Goal: Task Accomplishment & Management: Manage account settings

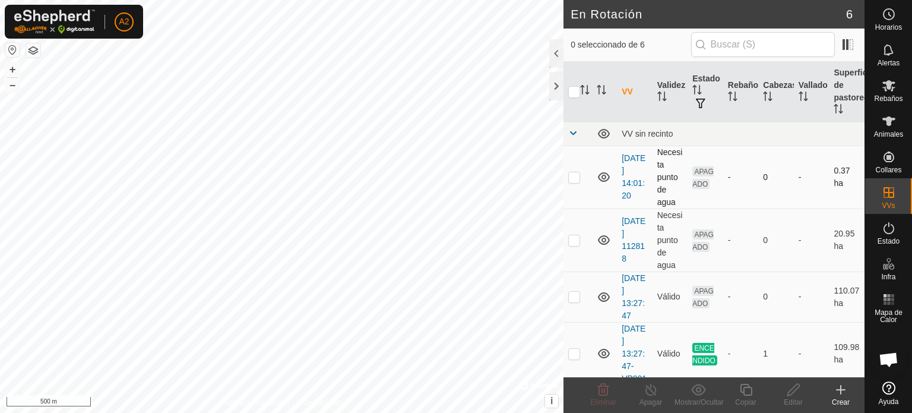
click at [573, 172] on p-checkbox at bounding box center [575, 177] width 12 height 10
checkbox input "true"
click at [573, 239] on p-checkbox at bounding box center [575, 240] width 12 height 10
checkbox input "true"
click at [573, 295] on p-checkbox at bounding box center [575, 297] width 12 height 10
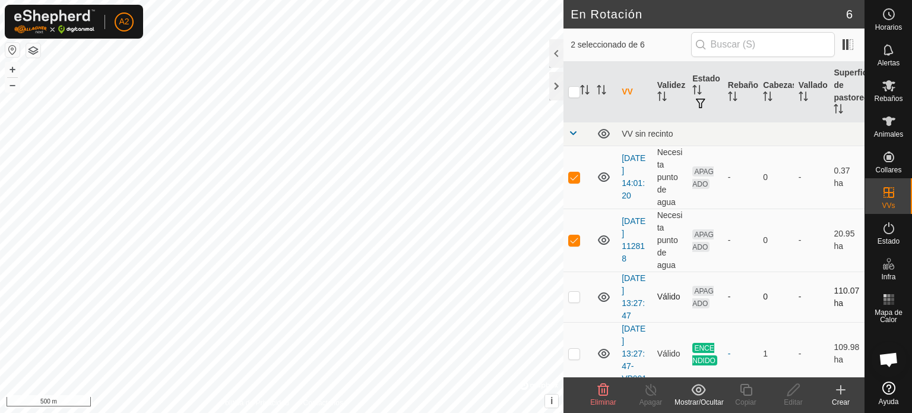
checkbox input "true"
click at [577, 358] on p-checkbox at bounding box center [575, 354] width 12 height 10
checkbox input "true"
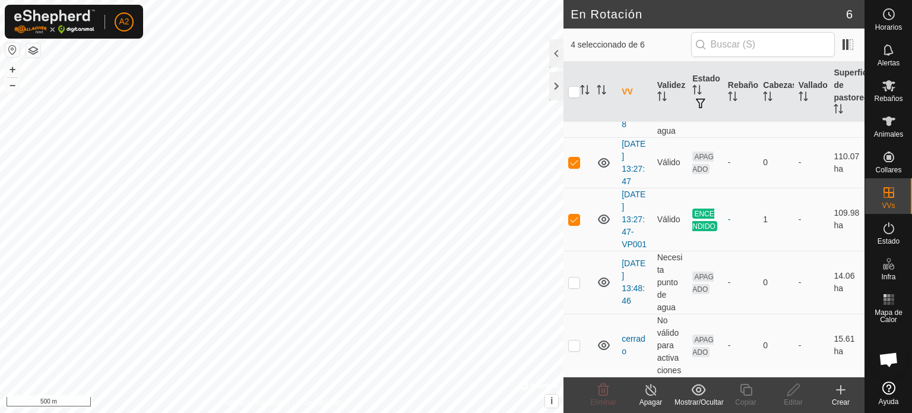
scroll to position [145, 0]
click at [573, 282] on p-checkbox at bounding box center [575, 282] width 12 height 10
checkbox input "true"
click at [573, 348] on p-checkbox at bounding box center [575, 345] width 12 height 10
checkbox input "true"
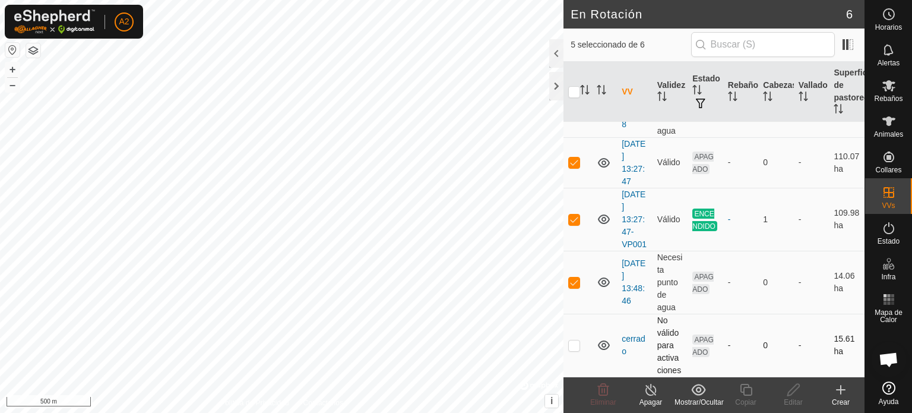
checkbox input "true"
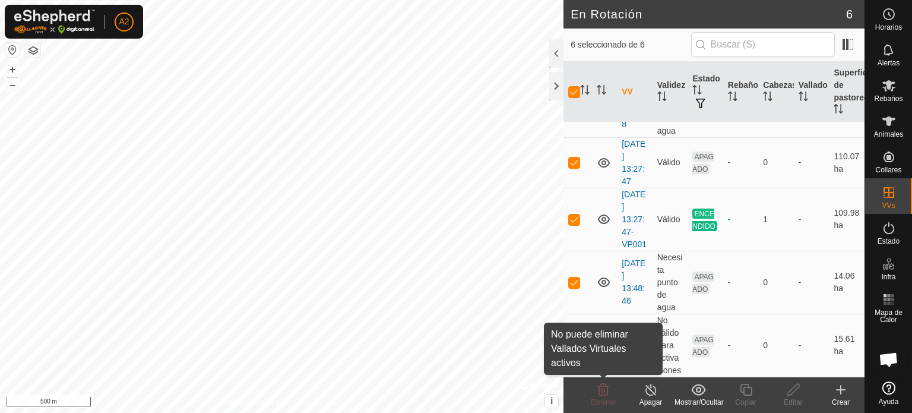
click at [604, 401] on span "Eliminar" at bounding box center [603, 402] width 26 height 8
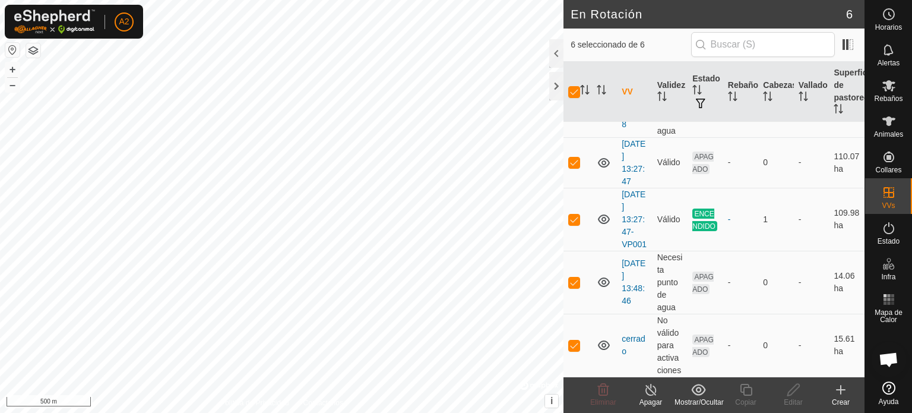
click at [604, 401] on span "Eliminar" at bounding box center [603, 402] width 26 height 8
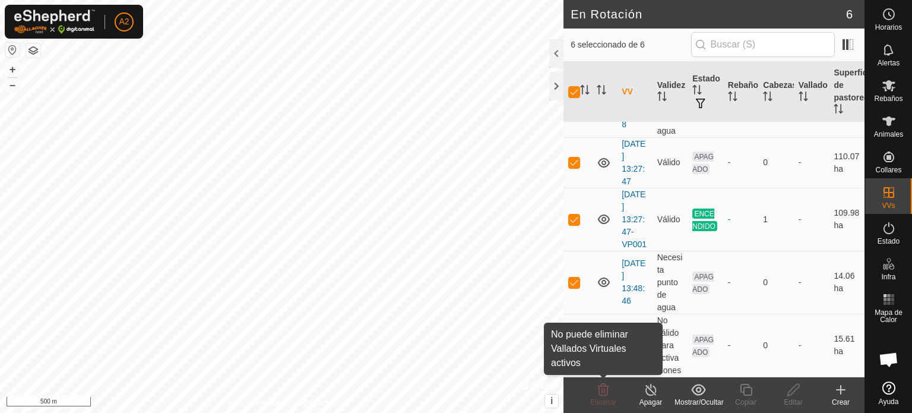
click at [604, 400] on span "Eliminar" at bounding box center [603, 402] width 26 height 8
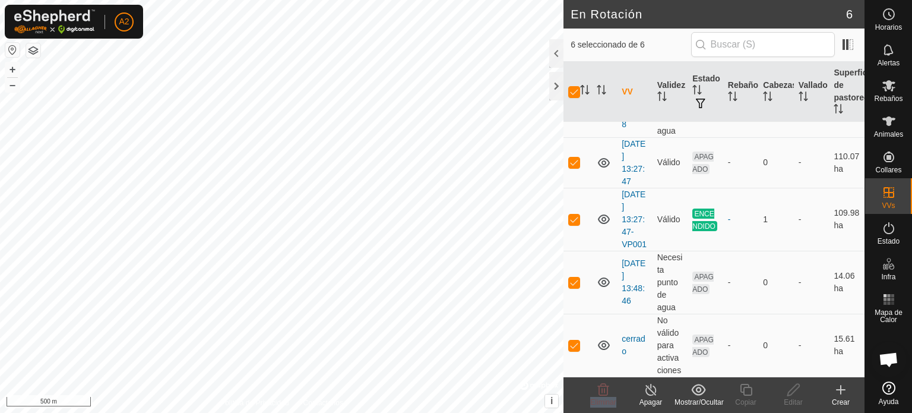
click at [604, 400] on span "Eliminar" at bounding box center [603, 402] width 26 height 8
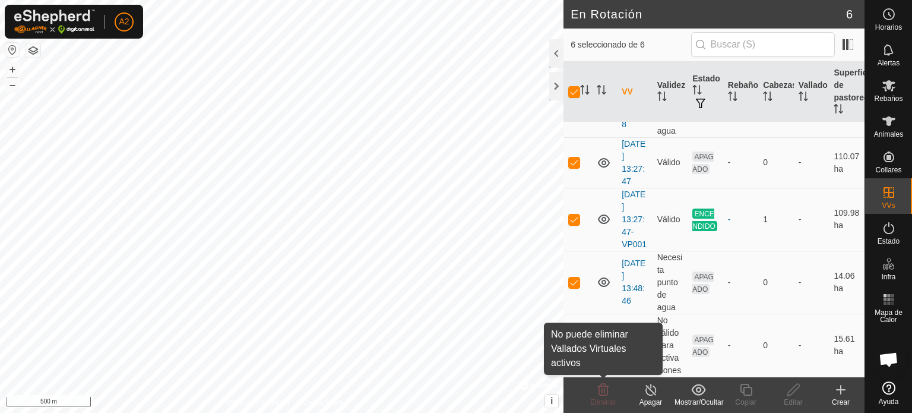
click at [604, 390] on icon at bounding box center [603, 390] width 14 height 14
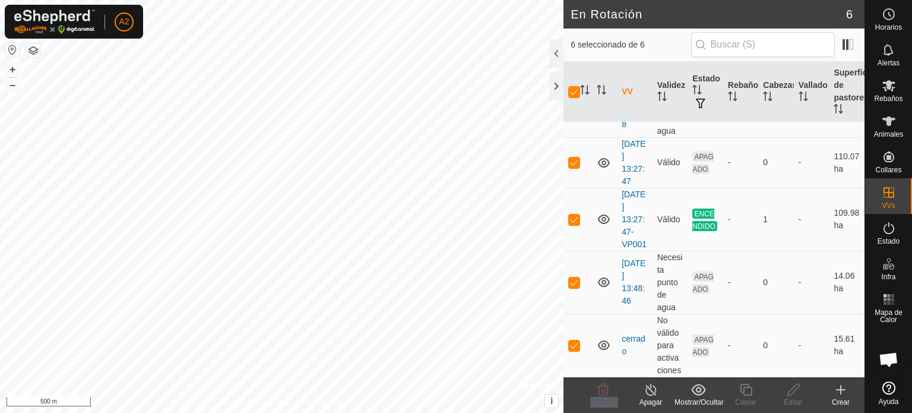
click at [604, 390] on icon at bounding box center [603, 390] width 14 height 14
click at [576, 206] on td at bounding box center [578, 219] width 29 height 63
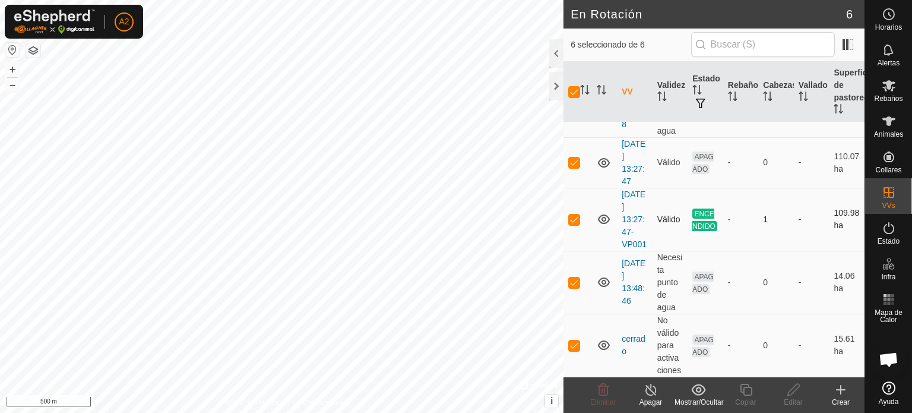
checkbox input "false"
click at [596, 385] on icon at bounding box center [603, 390] width 14 height 14
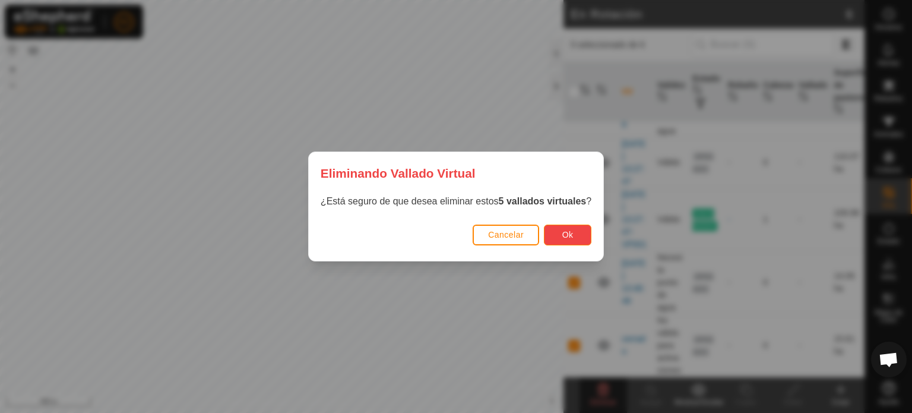
click at [580, 238] on button "Ok" at bounding box center [568, 235] width 48 height 21
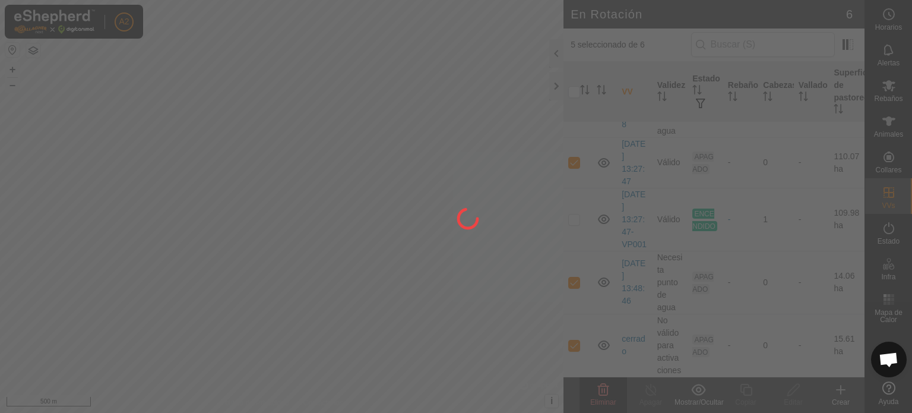
checkbox input "false"
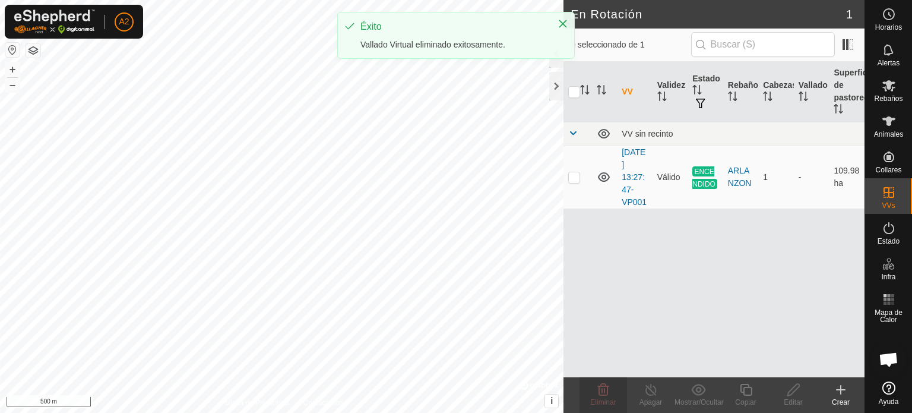
scroll to position [0, 0]
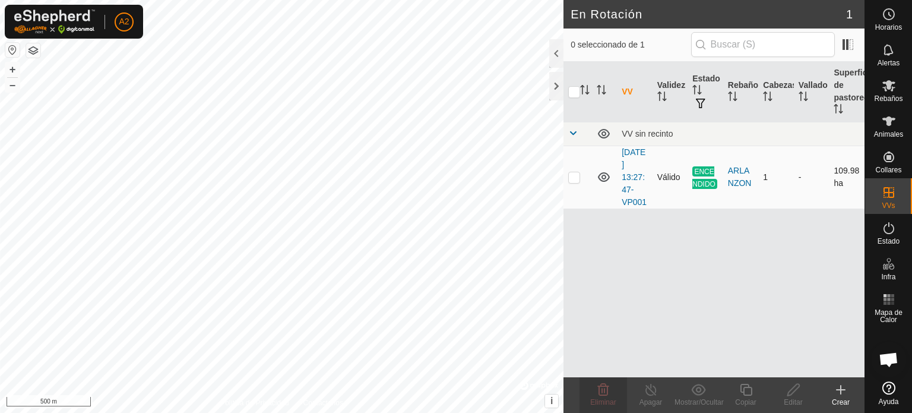
click at [575, 175] on p-checkbox at bounding box center [575, 177] width 12 height 10
checkbox input "true"
click at [573, 175] on p-checkbox at bounding box center [575, 177] width 12 height 10
checkbox input "true"
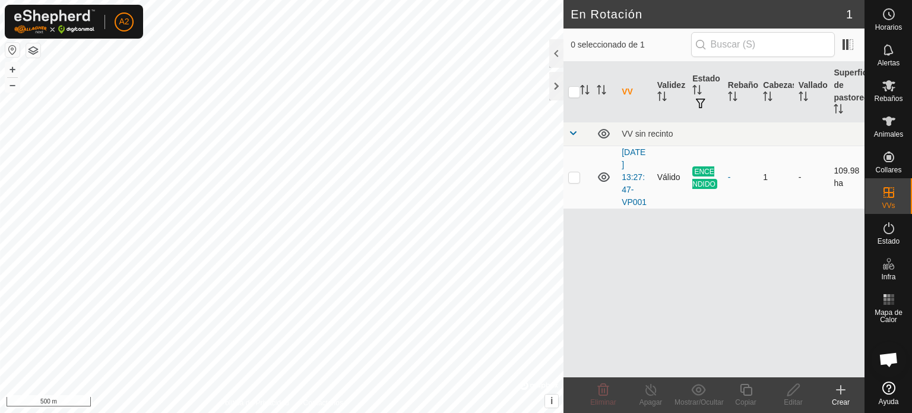
checkbox input "true"
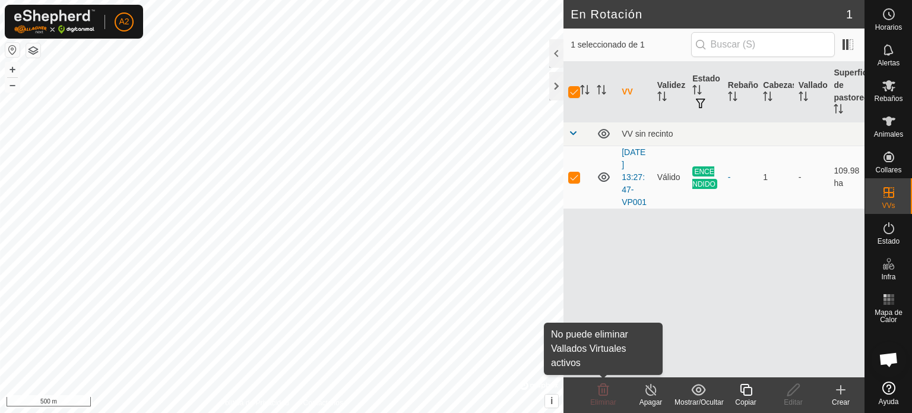
click at [598, 394] on icon at bounding box center [603, 390] width 14 height 14
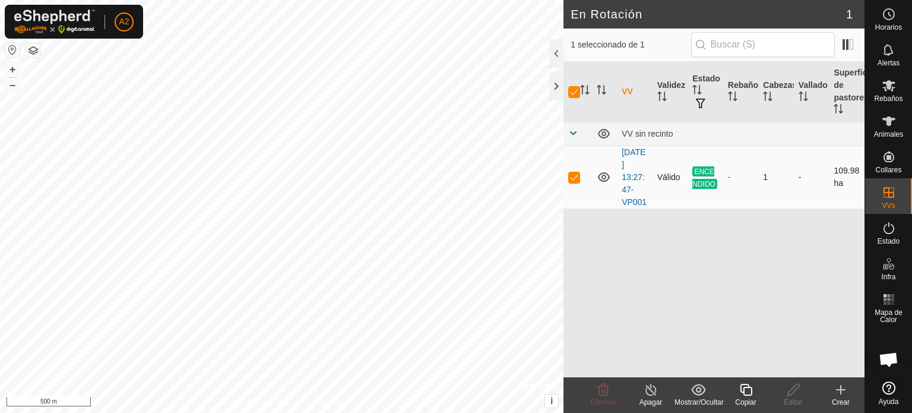
click at [570, 178] on p-checkbox at bounding box center [575, 177] width 12 height 10
checkbox input "false"
click at [570, 178] on p-checkbox at bounding box center [575, 177] width 12 height 10
checkbox input "true"
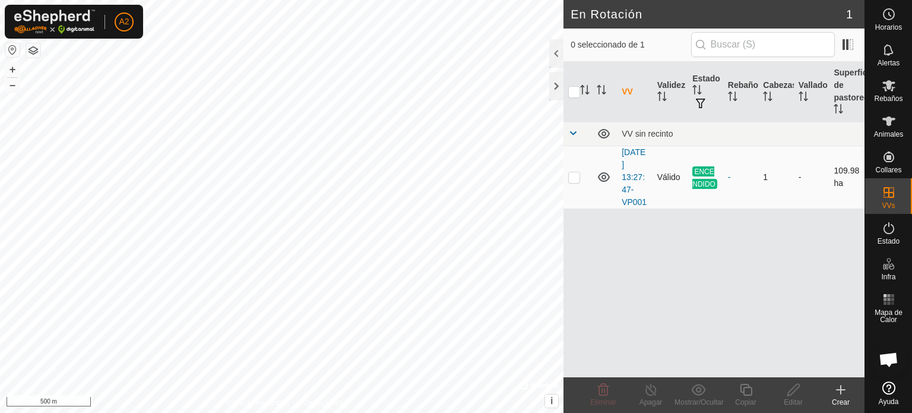
checkbox input "true"
click at [570, 178] on p-checkbox at bounding box center [575, 177] width 12 height 10
checkbox input "false"
click at [576, 170] on td at bounding box center [578, 177] width 29 height 63
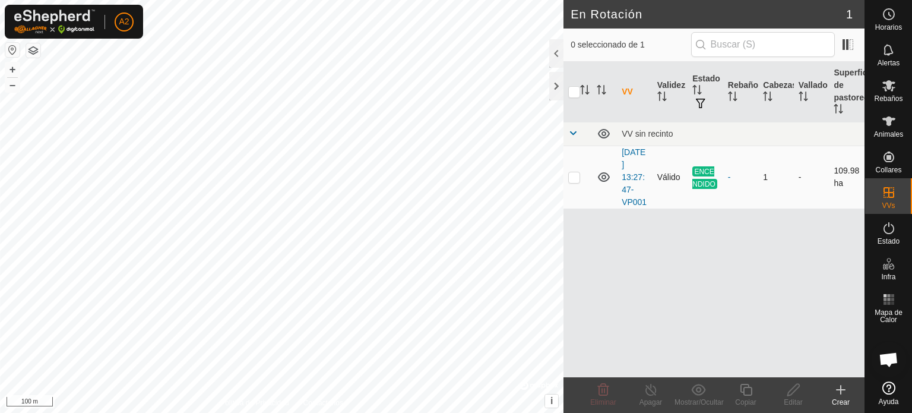
checkbox input "true"
click at [650, 386] on icon at bounding box center [651, 390] width 15 height 14
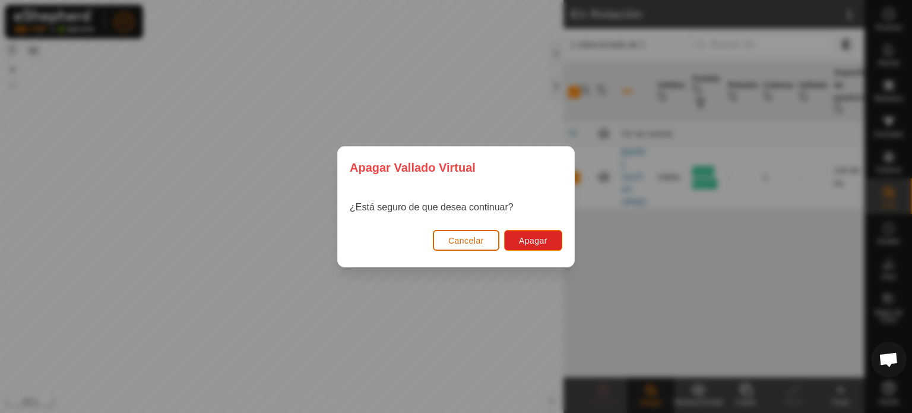
click at [466, 235] on button "Cancelar" at bounding box center [466, 240] width 67 height 21
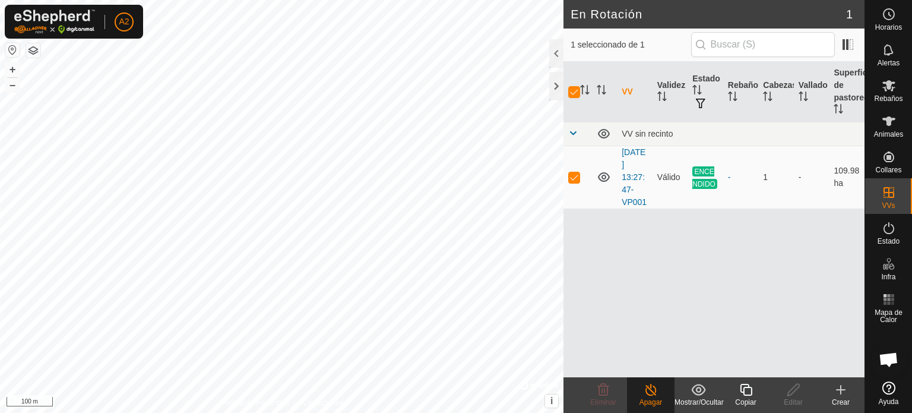
click at [649, 384] on icon at bounding box center [651, 390] width 15 height 14
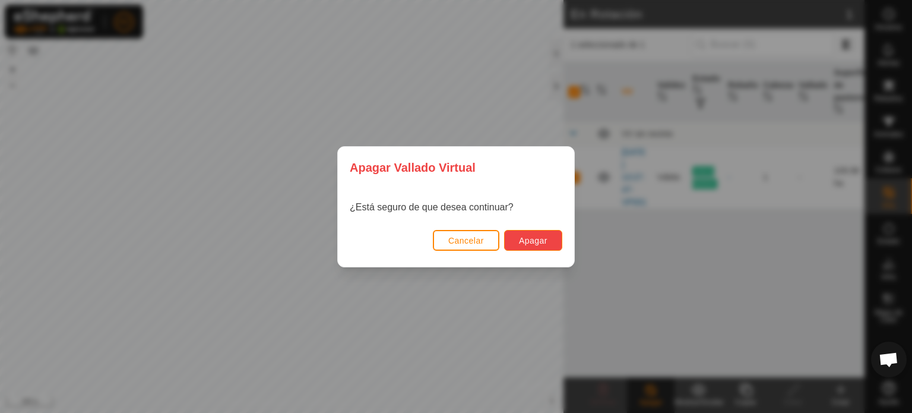
click at [532, 244] on span "Apagar" at bounding box center [533, 241] width 29 height 10
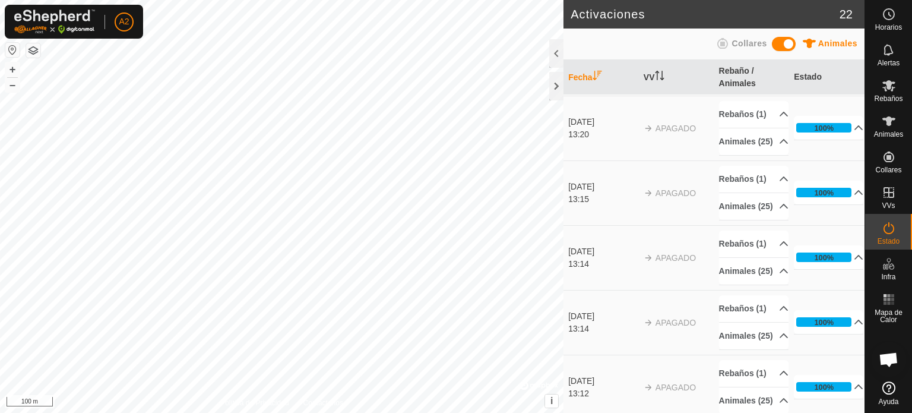
scroll to position [665, 0]
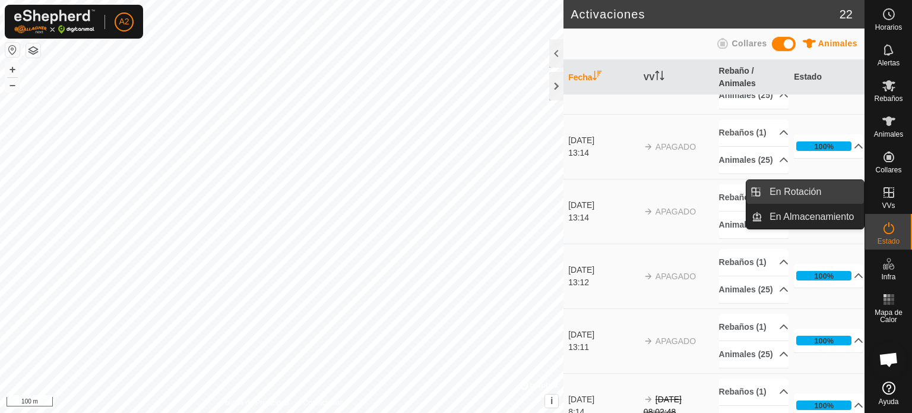
click at [832, 195] on link "En Rotación" at bounding box center [814, 192] width 102 height 24
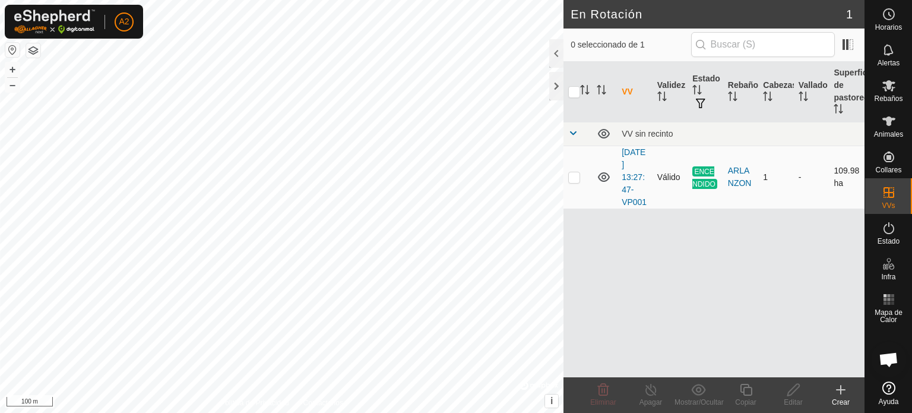
click at [575, 176] on p-checkbox at bounding box center [575, 177] width 12 height 10
checkbox input "true"
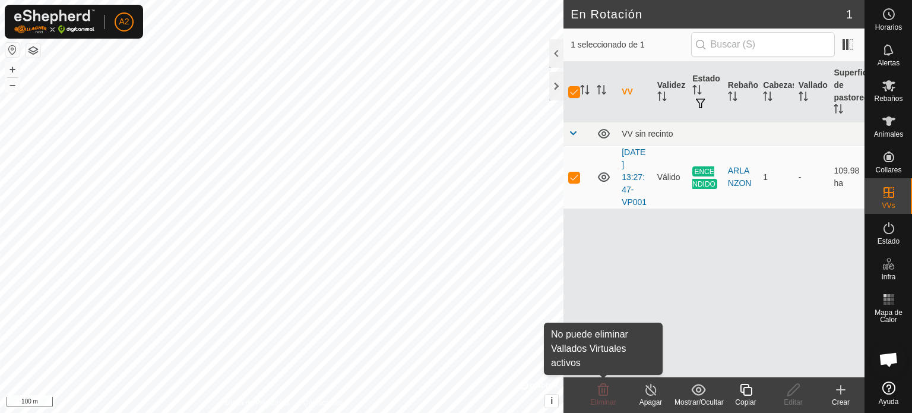
click at [594, 398] on span "Eliminar" at bounding box center [603, 402] width 26 height 8
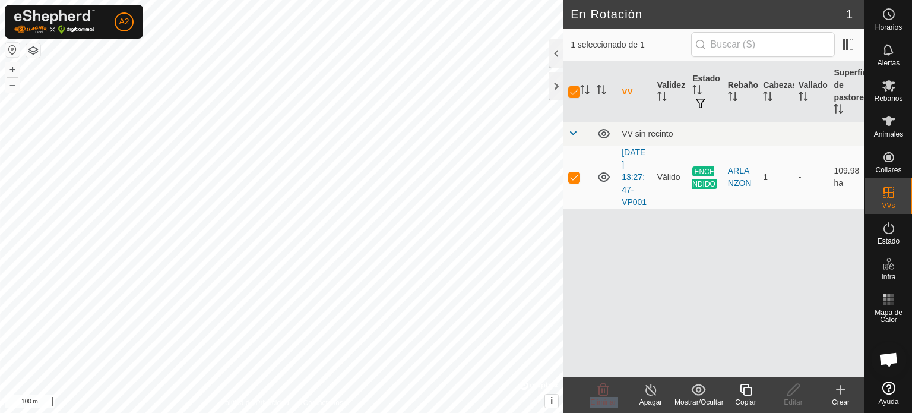
click at [594, 398] on span "Eliminar" at bounding box center [603, 402] width 26 height 8
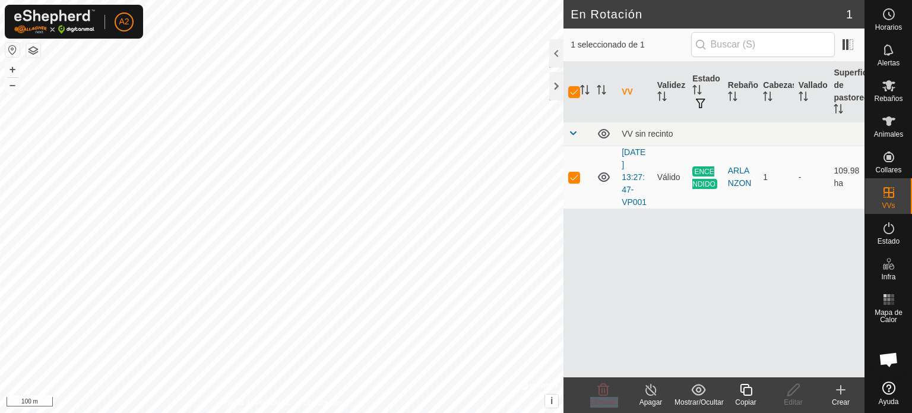
click at [594, 398] on span "Eliminar" at bounding box center [603, 402] width 26 height 8
click at [735, 293] on div "VV Validez Estado Rebaño [PERSON_NAME] Superficie de pastoreo VV sin recinto [D…" at bounding box center [714, 219] width 301 height 315
click at [573, 168] on td at bounding box center [578, 177] width 29 height 63
checkbox input "false"
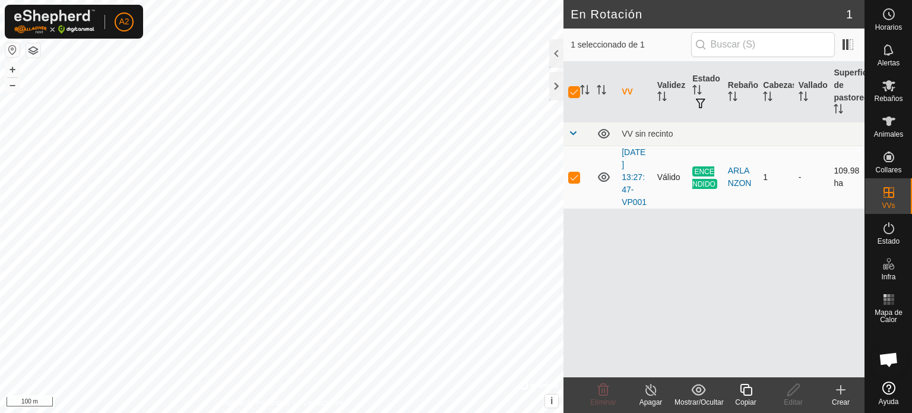
checkbox input "false"
click at [573, 168] on td at bounding box center [578, 177] width 29 height 63
checkbox input "true"
click at [573, 168] on td at bounding box center [578, 177] width 29 height 63
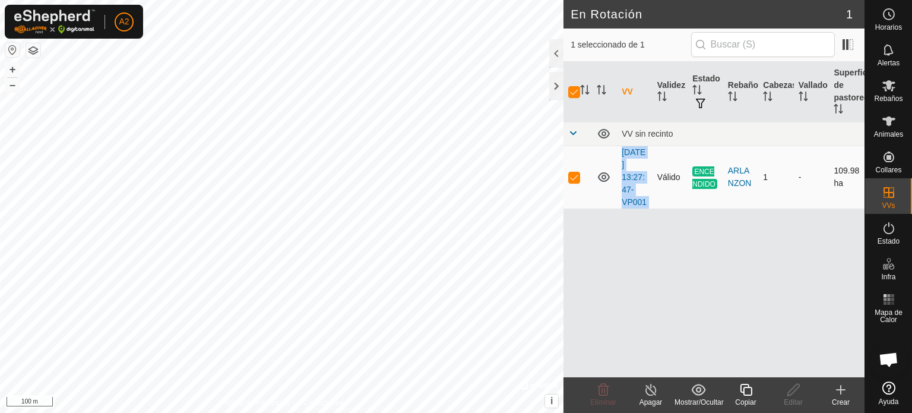
checkbox input "false"
click at [573, 168] on td at bounding box center [578, 177] width 29 height 63
checkbox input "true"
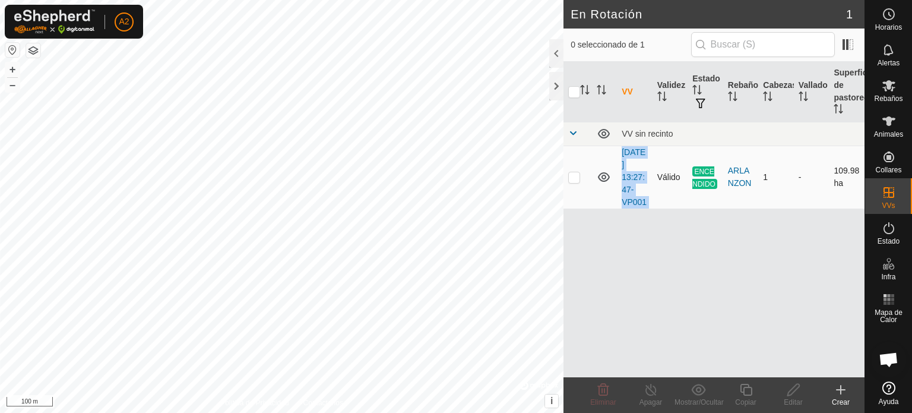
click at [573, 168] on td at bounding box center [578, 177] width 29 height 63
checkbox input "false"
click at [573, 168] on td at bounding box center [578, 177] width 29 height 63
checkbox input "true"
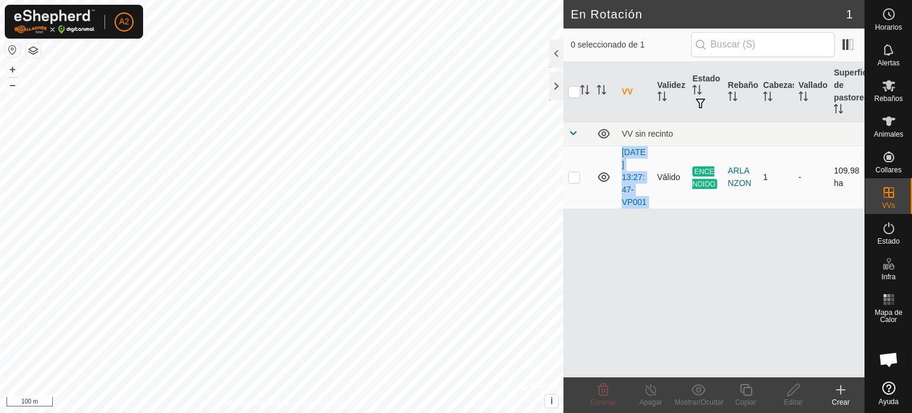
checkbox input "true"
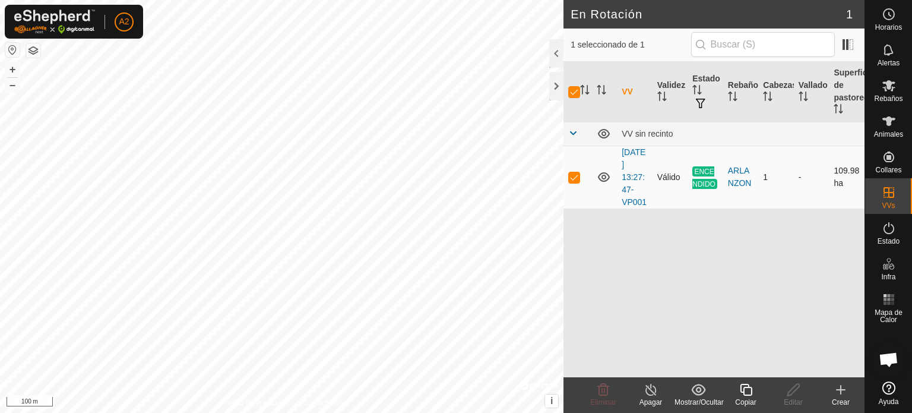
click at [573, 168] on td at bounding box center [578, 177] width 29 height 63
checkbox input "false"
click at [573, 168] on td at bounding box center [578, 177] width 29 height 63
checkbox input "true"
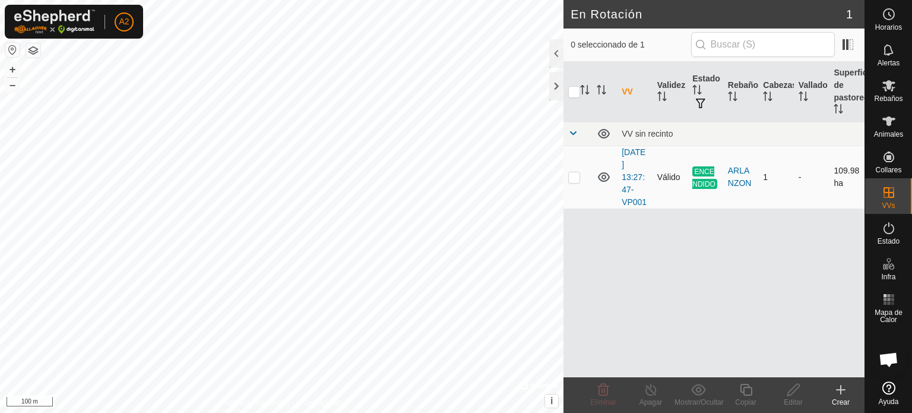
checkbox input "true"
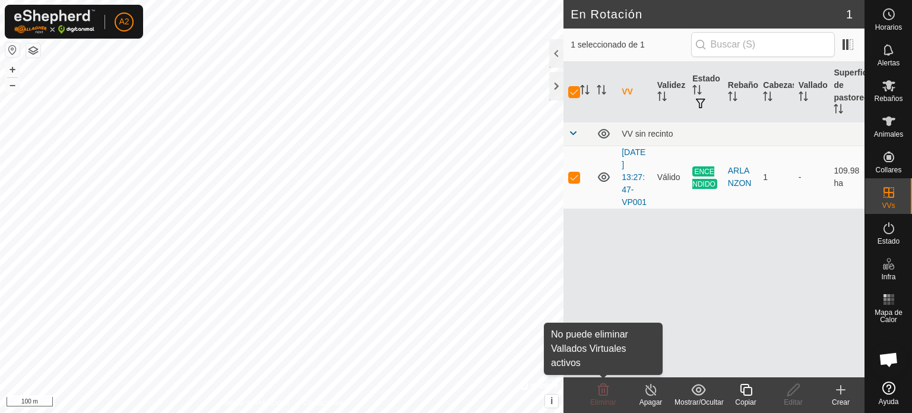
click at [598, 390] on icon at bounding box center [603, 390] width 14 height 14
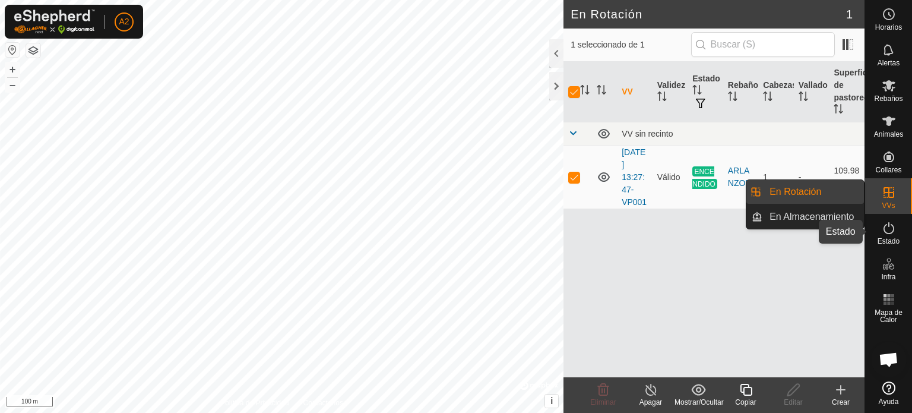
click at [884, 233] on icon at bounding box center [889, 228] width 14 height 14
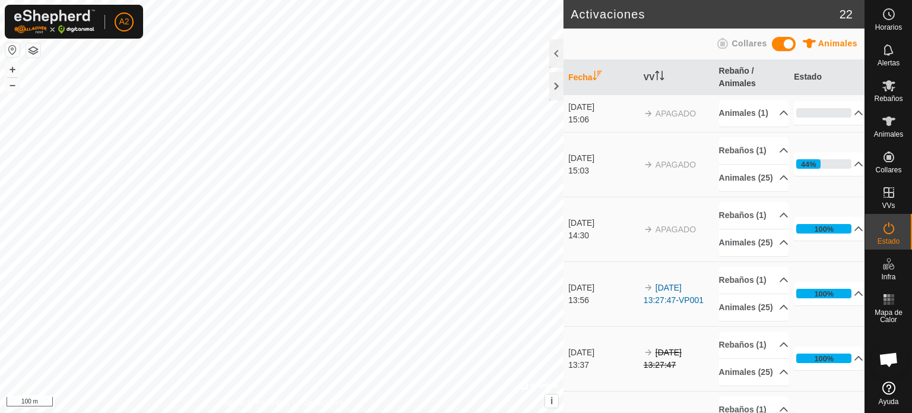
click at [776, 40] on span at bounding box center [784, 44] width 24 height 14
click at [791, 43] on span at bounding box center [784, 44] width 24 height 14
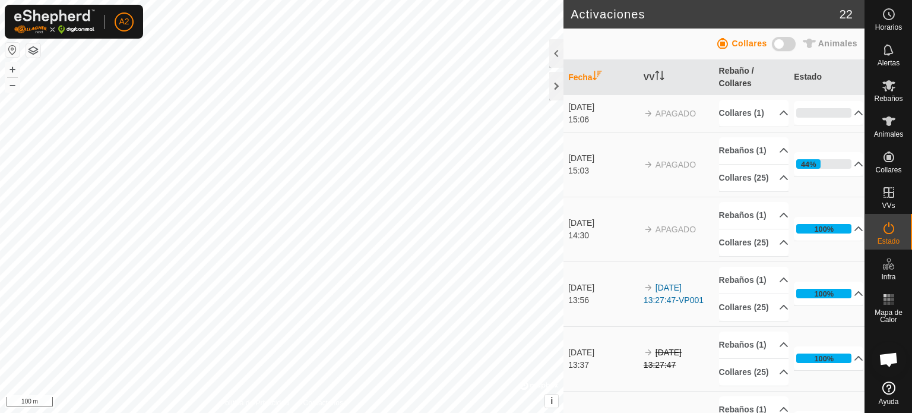
click at [791, 43] on span at bounding box center [784, 44] width 24 height 14
click at [655, 77] on icon "Activar para ordenar" at bounding box center [660, 76] width 10 height 10
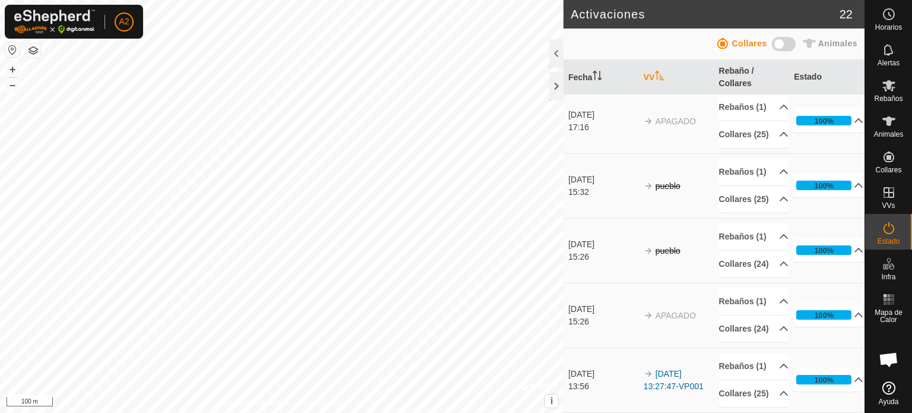
scroll to position [1607, 0]
click at [894, 235] on icon at bounding box center [889, 228] width 14 height 14
click at [788, 40] on span at bounding box center [784, 44] width 24 height 14
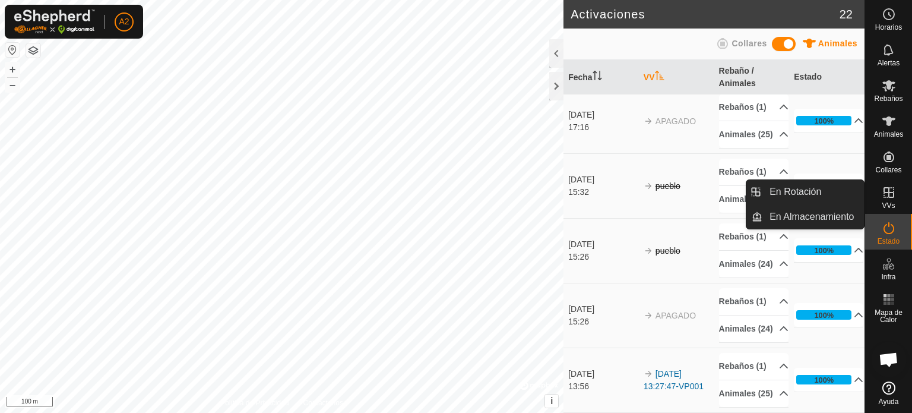
click at [887, 187] on icon at bounding box center [889, 192] width 11 height 11
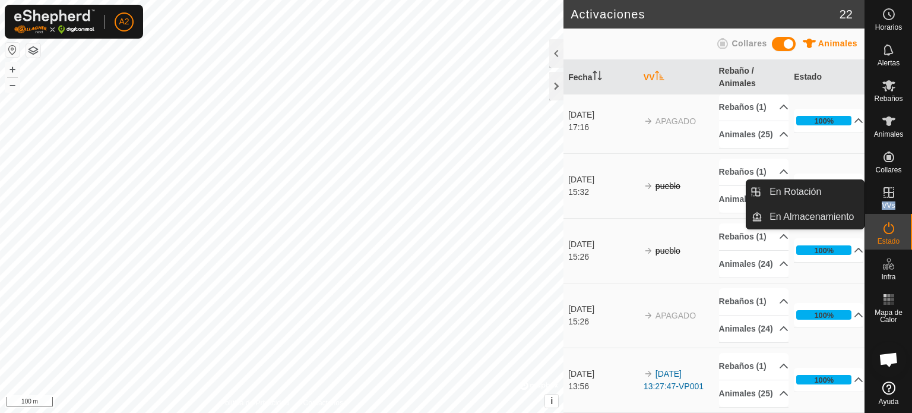
click at [887, 187] on icon at bounding box center [889, 192] width 11 height 11
click at [888, 198] on icon at bounding box center [889, 192] width 14 height 14
click at [831, 185] on link "En Rotación" at bounding box center [814, 192] width 102 height 24
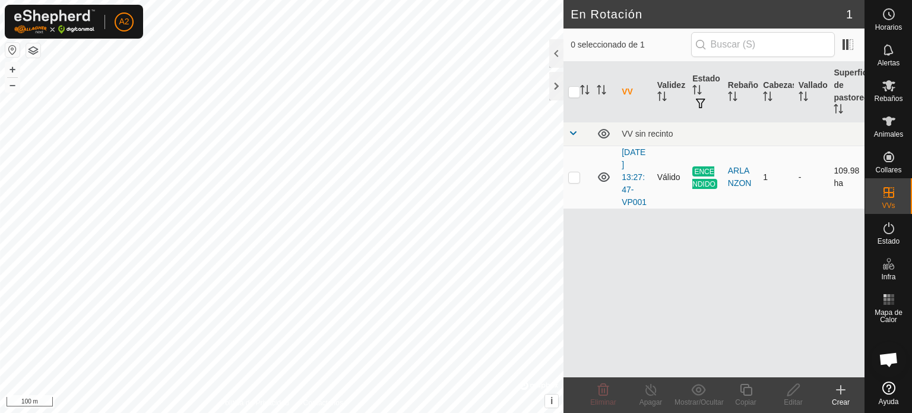
click at [575, 177] on p-checkbox at bounding box center [575, 177] width 12 height 10
checkbox input "true"
checkbox input "false"
